Goal: Task Accomplishment & Management: Manage account settings

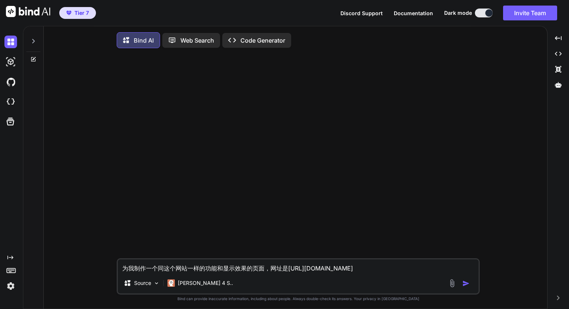
click at [11, 286] on img at bounding box center [10, 286] width 13 height 13
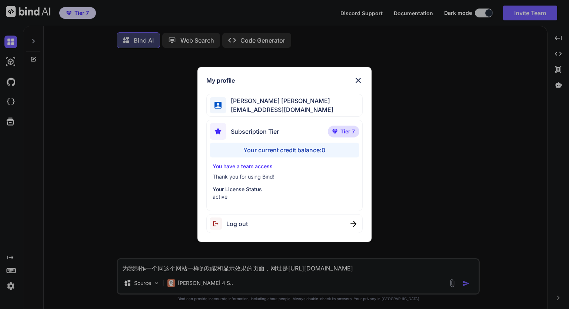
click at [35, 279] on div "My profile [PERSON_NAME] [PERSON_NAME] [PERSON_NAME][EMAIL_ADDRESS][DOMAIN_NAME…" at bounding box center [284, 154] width 569 height 309
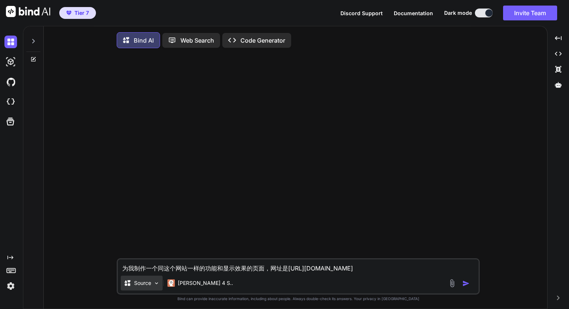
click at [141, 285] on p "Source" at bounding box center [142, 282] width 17 height 7
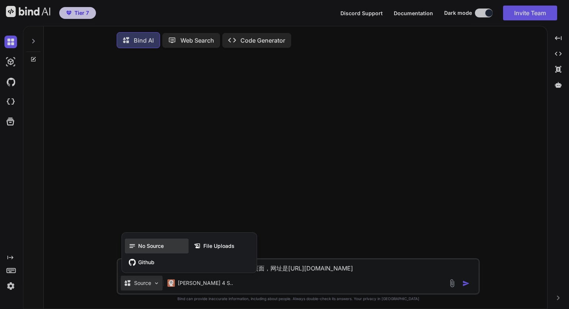
click at [154, 247] on span "No Source" at bounding box center [151, 245] width 26 height 7
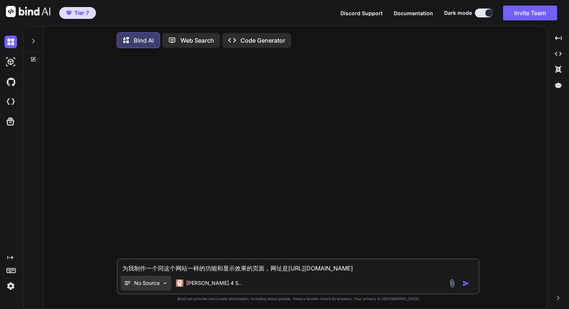
click at [150, 284] on p "No Source" at bounding box center [147, 282] width 26 height 7
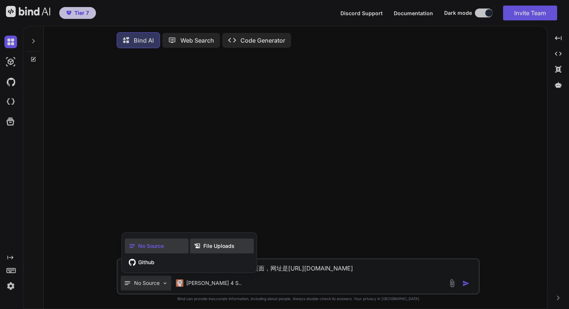
click at [199, 248] on icon at bounding box center [198, 245] width 6 height 5
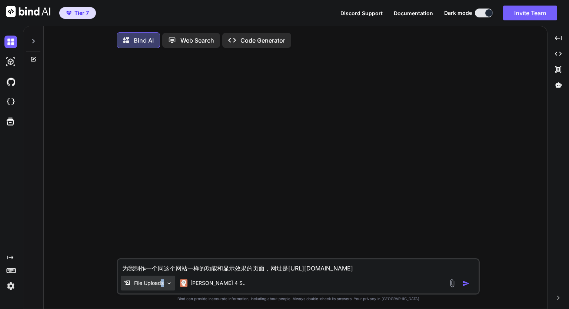
click at [163, 285] on p "File Uploads" at bounding box center [149, 282] width 30 height 7
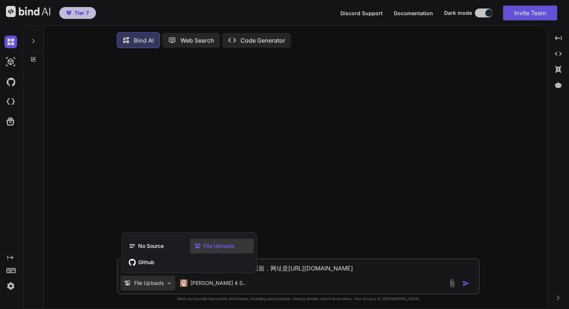
click at [288, 243] on div at bounding box center [284, 154] width 569 height 309
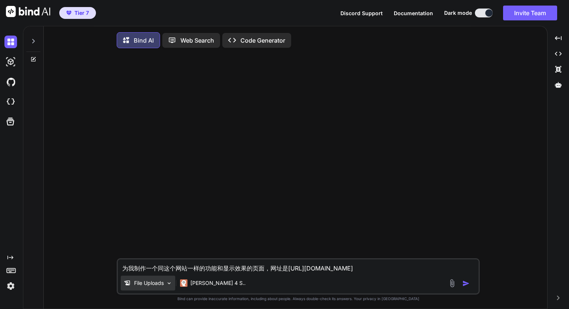
click at [154, 283] on p "File Uploads" at bounding box center [149, 282] width 30 height 7
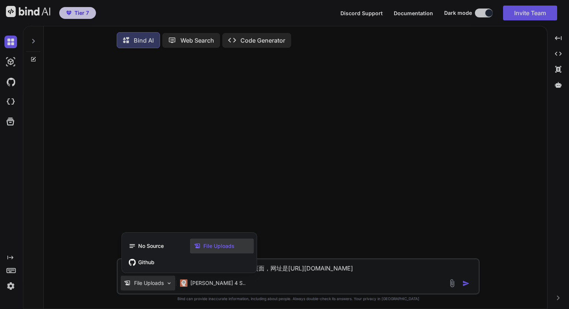
click at [559, 85] on div at bounding box center [284, 154] width 569 height 309
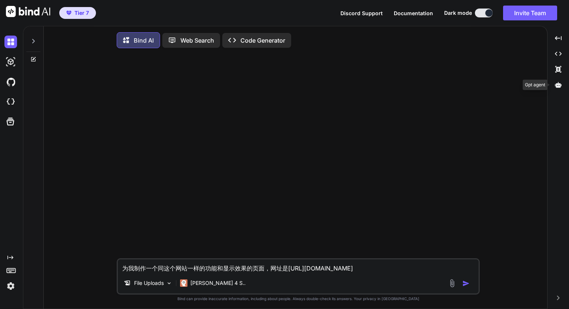
click at [559, 85] on icon at bounding box center [558, 85] width 7 height 7
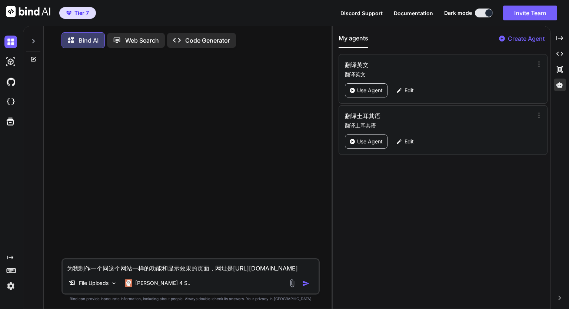
click at [435, 83] on div "Use Agent Edit" at bounding box center [444, 90] width 198 height 14
click at [305, 285] on img "button" at bounding box center [305, 283] width 7 height 7
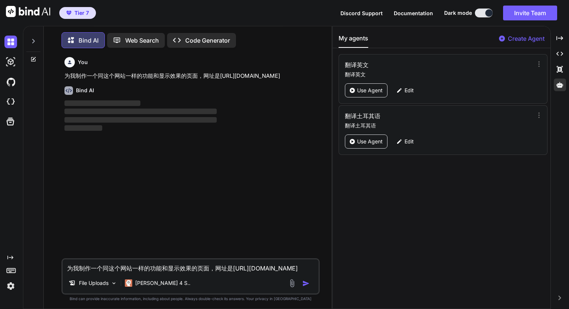
scroll to position [3, 0]
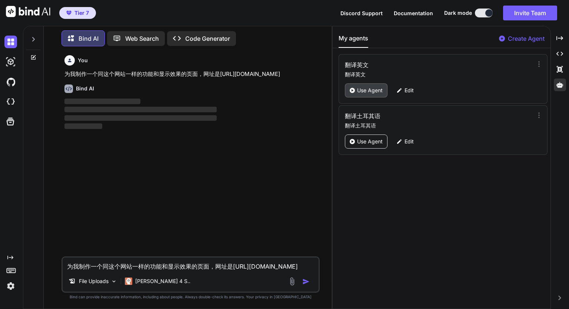
click at [366, 88] on p "Use Agent" at bounding box center [370, 90] width 26 height 7
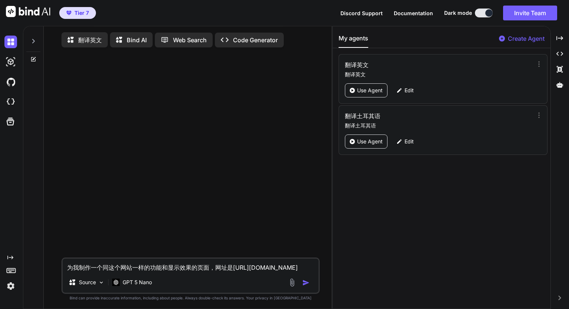
click at [306, 283] on img "button" at bounding box center [305, 282] width 7 height 7
type textarea "x"
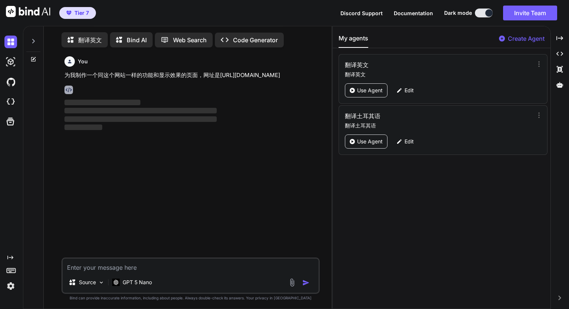
scroll to position [3, 0]
click at [449, 72] on p "翻译英文" at bounding box center [439, 74] width 188 height 7
click at [124, 36] on icon at bounding box center [121, 38] width 11 height 9
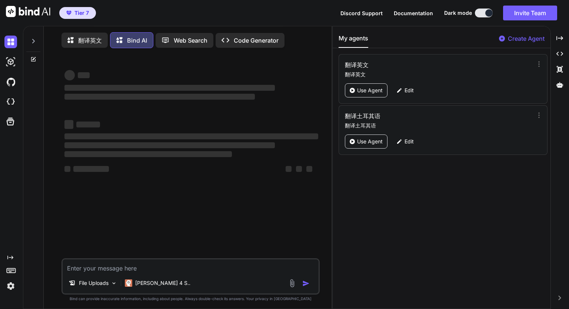
type textarea "x"
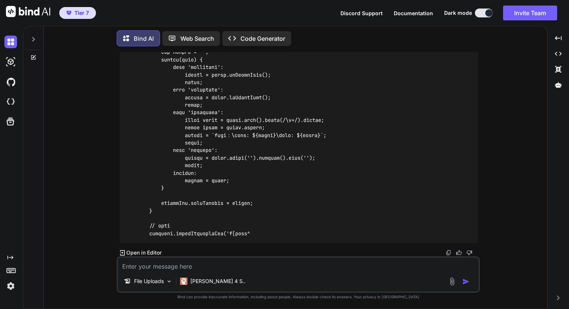
scroll to position [1861, 0]
click at [36, 61] on div at bounding box center [33, 166] width 20 height 284
click at [35, 55] on icon at bounding box center [33, 57] width 6 height 6
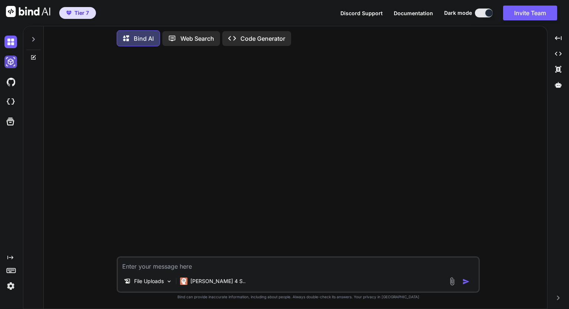
click at [8, 62] on img at bounding box center [10, 62] width 13 height 13
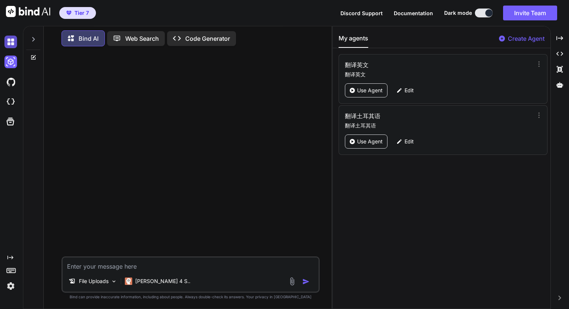
click at [9, 43] on img at bounding box center [10, 42] width 13 height 13
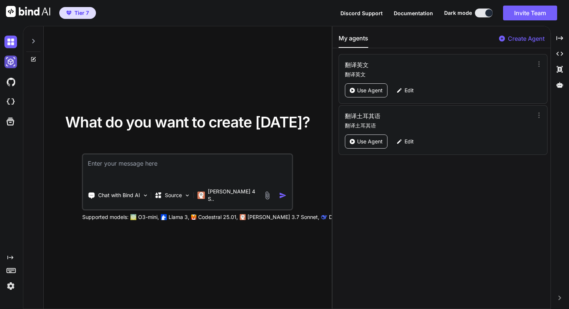
click at [11, 66] on img at bounding box center [10, 62] width 13 height 13
type textarea "x"
click at [13, 78] on img at bounding box center [10, 82] width 13 height 13
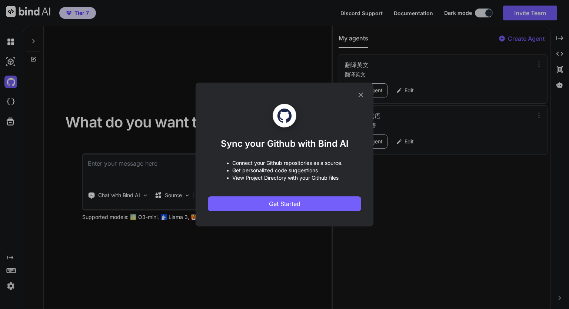
click at [12, 45] on div "Sync your Github with Bind AI • Connect your Github repositories as a source. •…" at bounding box center [284, 154] width 569 height 309
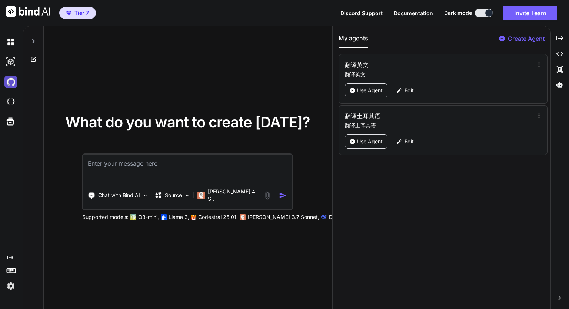
click at [12, 79] on img at bounding box center [10, 82] width 13 height 13
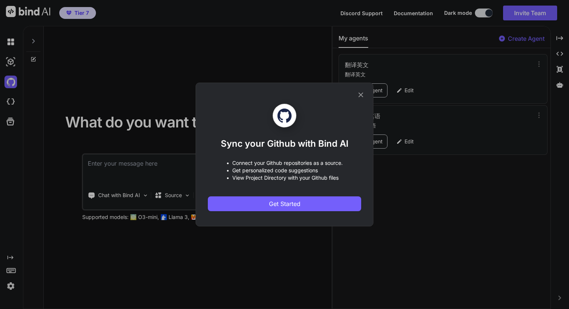
click at [9, 63] on div "Sync your Github with Bind AI • Connect your Github repositories as a source. •…" at bounding box center [284, 154] width 569 height 309
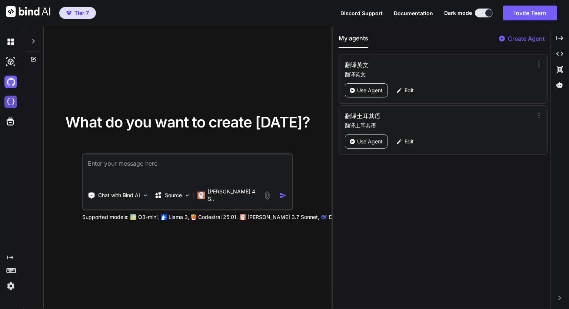
click at [9, 95] on div at bounding box center [12, 102] width 16 height 20
click at [12, 37] on img at bounding box center [10, 42] width 13 height 13
click at [11, 63] on img at bounding box center [10, 62] width 13 height 13
click at [558, 39] on icon "Created with Pixso." at bounding box center [560, 38] width 7 height 7
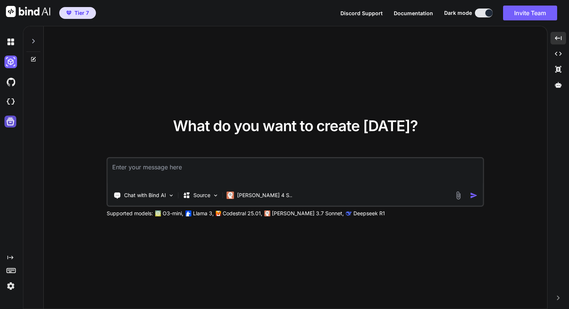
click at [14, 121] on icon at bounding box center [10, 121] width 10 height 10
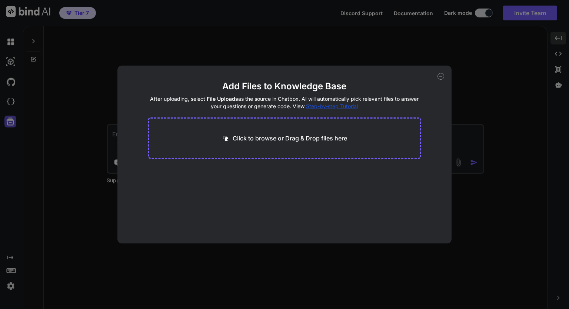
click at [14, 121] on div "Add Files to Knowledge Base After uploading, select File Uploads as the source …" at bounding box center [284, 154] width 569 height 309
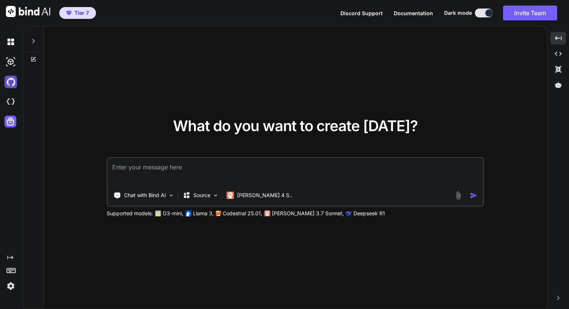
click at [16, 82] on img at bounding box center [10, 82] width 13 height 13
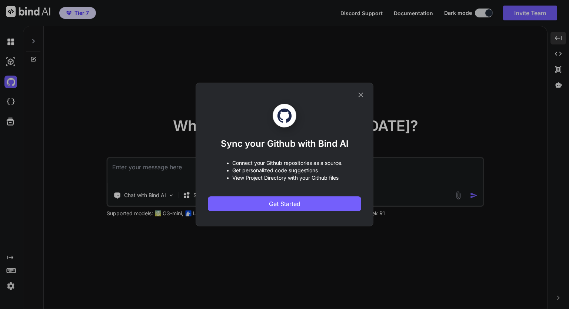
click at [13, 61] on div "Sync your Github with Bind AI • Connect your Github repositories as a source. •…" at bounding box center [284, 154] width 569 height 309
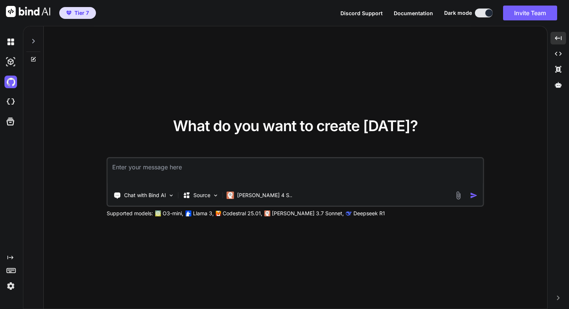
click at [13, 61] on img at bounding box center [10, 62] width 13 height 13
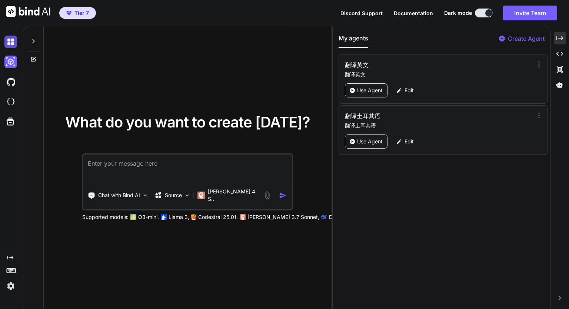
click at [10, 43] on img at bounding box center [10, 42] width 13 height 13
click at [12, 288] on img at bounding box center [10, 286] width 13 height 13
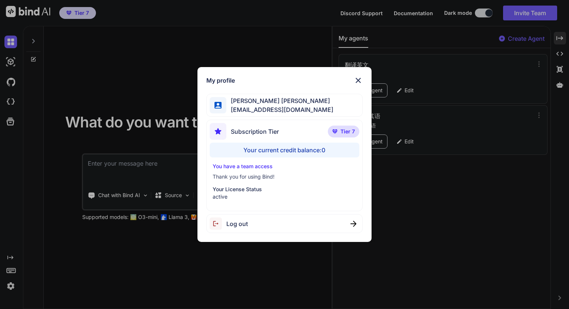
click at [257, 190] on p "Your License Status" at bounding box center [284, 189] width 143 height 7
click at [245, 149] on div "Your current credit balance: 0" at bounding box center [284, 150] width 149 height 15
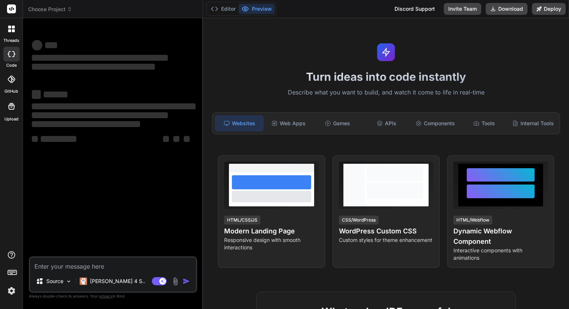
click at [10, 31] on icon at bounding box center [9, 30] width 3 height 3
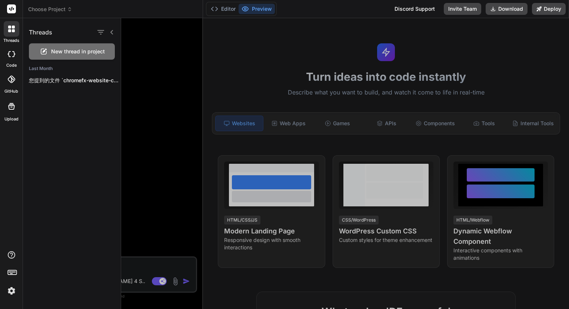
type textarea "x"
click at [14, 291] on img at bounding box center [11, 291] width 13 height 13
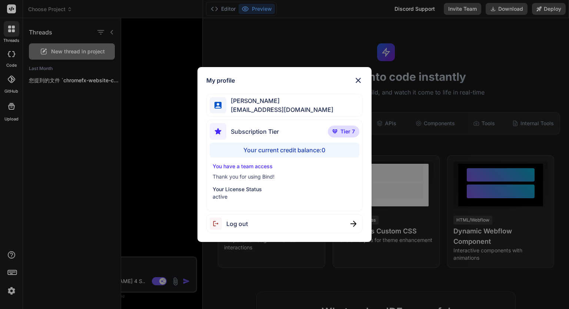
click at [278, 126] on div "Subscription Tier" at bounding box center [244, 131] width 69 height 17
click at [252, 173] on p "Thank you for using Bind!" at bounding box center [284, 176] width 143 height 7
